Goal: Check status: Check status

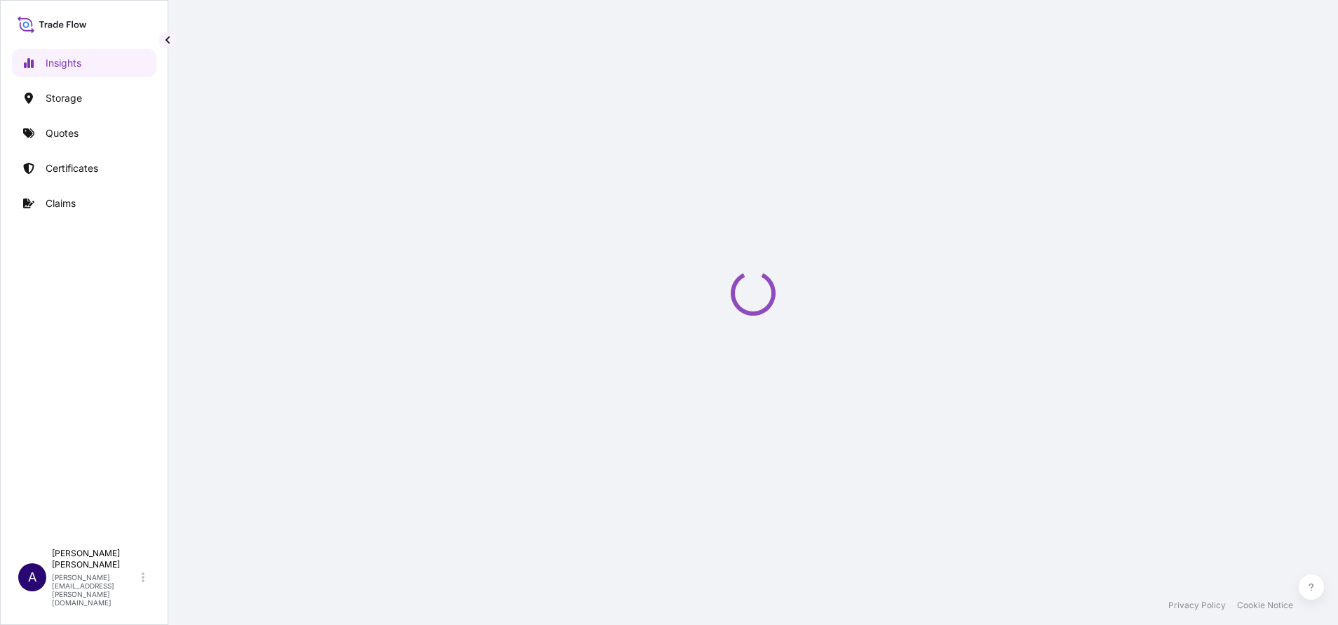
select select "2025"
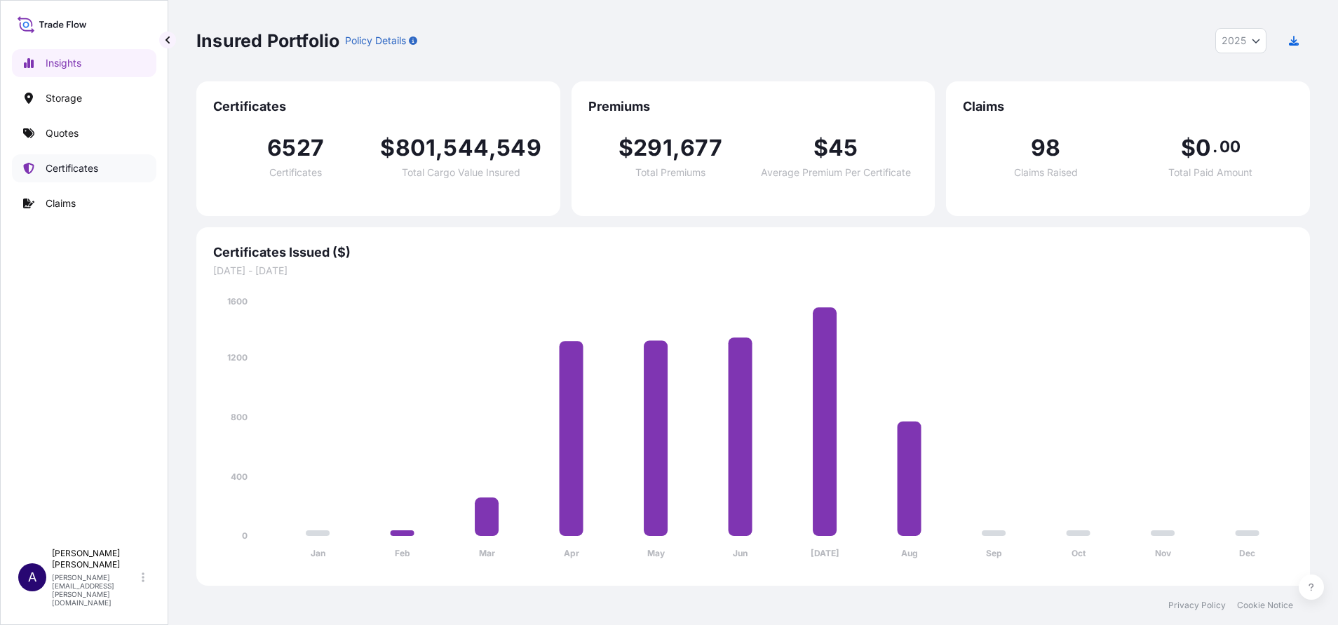
click at [83, 168] on p "Certificates" at bounding box center [72, 168] width 53 height 14
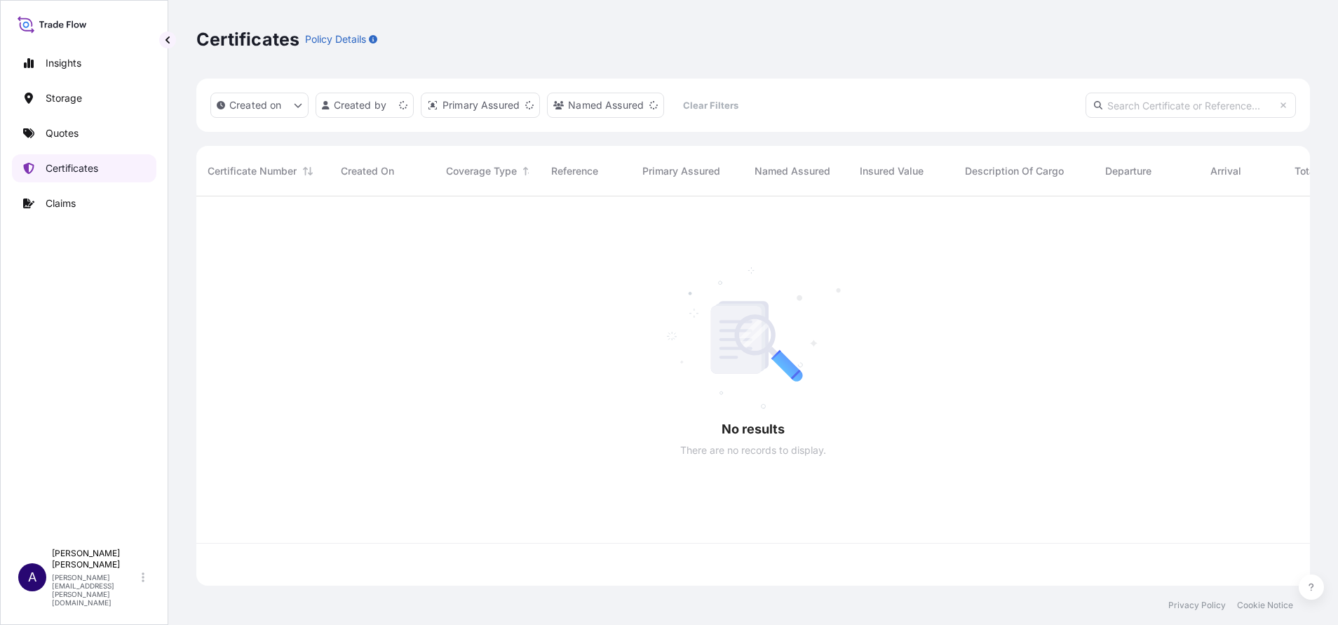
scroll to position [381, 1098]
click at [1163, 98] on input "text" at bounding box center [1191, 105] width 210 height 25
paste input "31600-721-3"
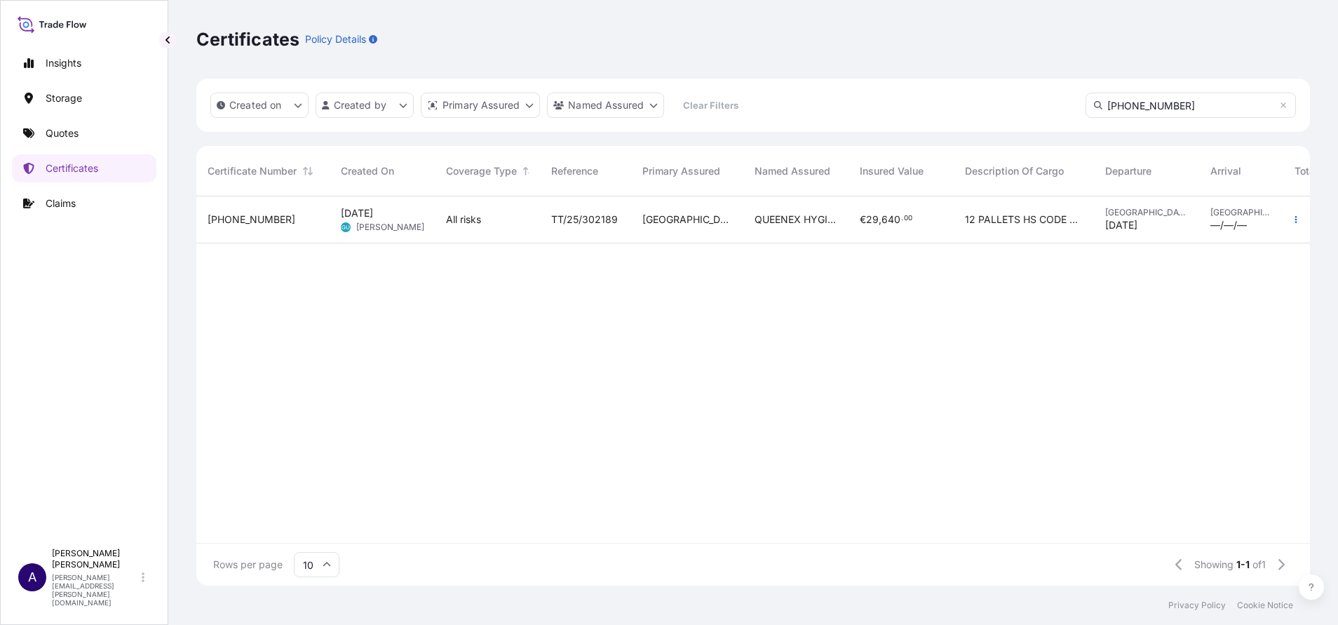
type input "31600-721-3"
click at [241, 222] on span "31600-721-3" at bounding box center [252, 219] width 88 height 14
